Goal: Task Accomplishment & Management: Use online tool/utility

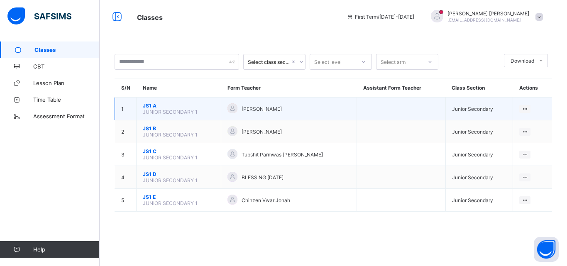
click at [188, 109] on span "JUNIOR SECONDARY 1" at bounding box center [170, 112] width 55 height 6
click at [153, 106] on span "JS1 A" at bounding box center [179, 105] width 72 height 6
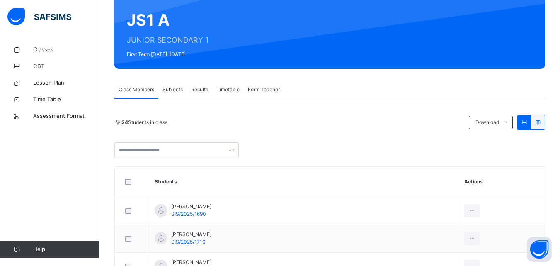
scroll to position [71, 0]
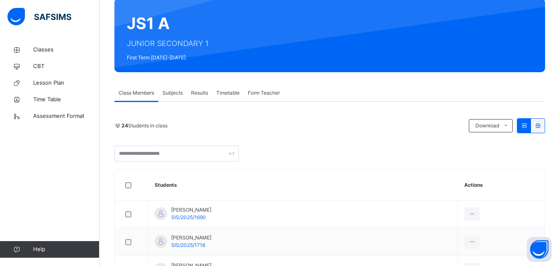
click at [168, 94] on span "Subjects" at bounding box center [173, 92] width 20 height 7
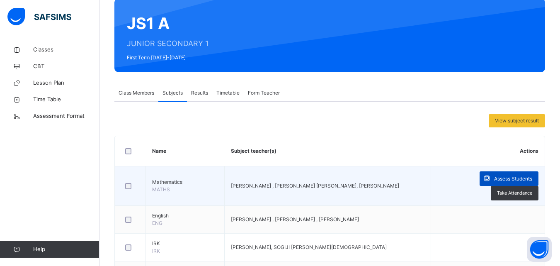
click at [510, 175] on span "Assess Students" at bounding box center [513, 178] width 38 height 7
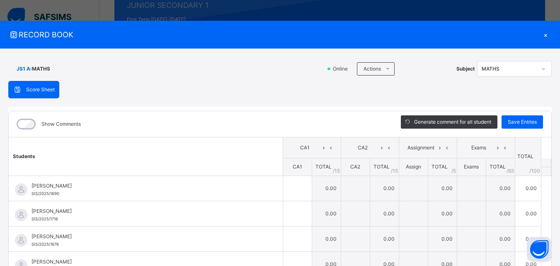
scroll to position [94, 0]
drag, startPoint x: 556, startPoint y: 69, endPoint x: 542, endPoint y: 151, distance: 82.4
click at [558, 92] on div "RECORD BOOK × JS1 A : MATHS Online Actions Download Empty Score Sheet Upload/ma…" at bounding box center [280, 133] width 560 height 266
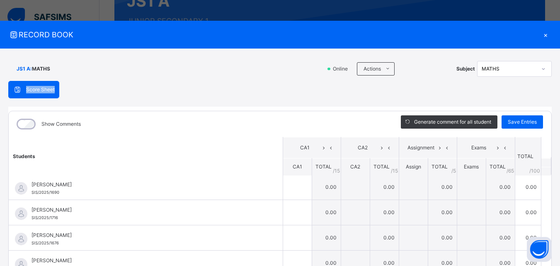
scroll to position [0, 0]
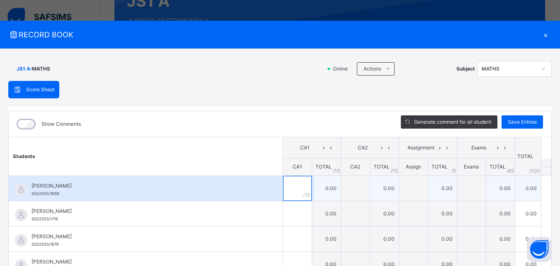
click at [293, 187] on div at bounding box center [297, 188] width 29 height 25
